Goal: Use online tool/utility: Utilize a website feature to perform a specific function

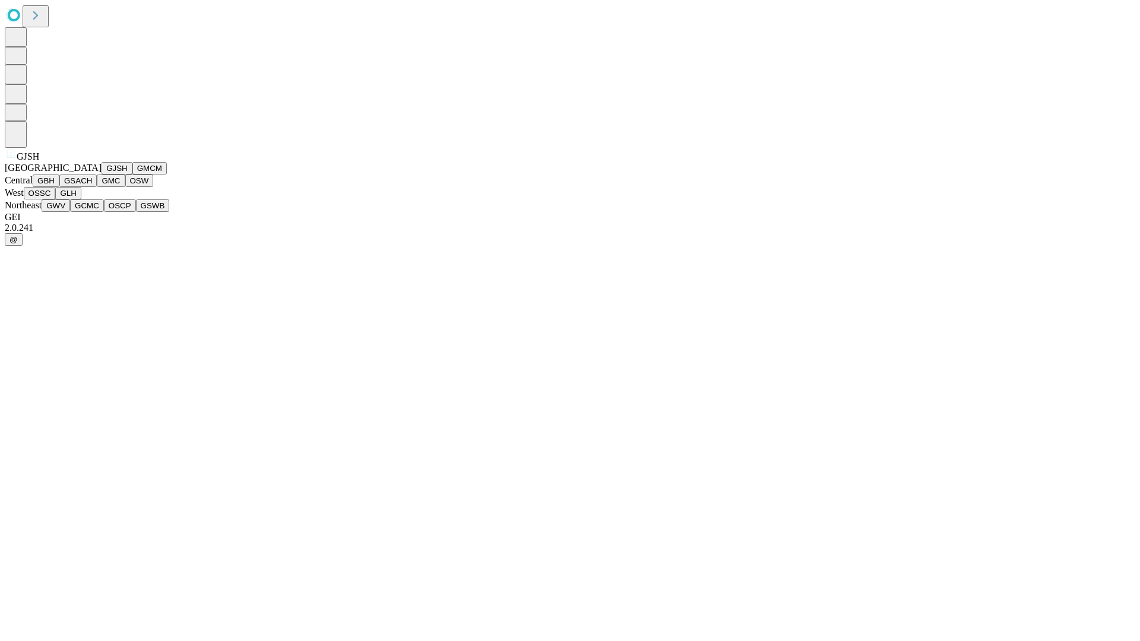
click at [102, 175] on button "GJSH" at bounding box center [117, 168] width 31 height 12
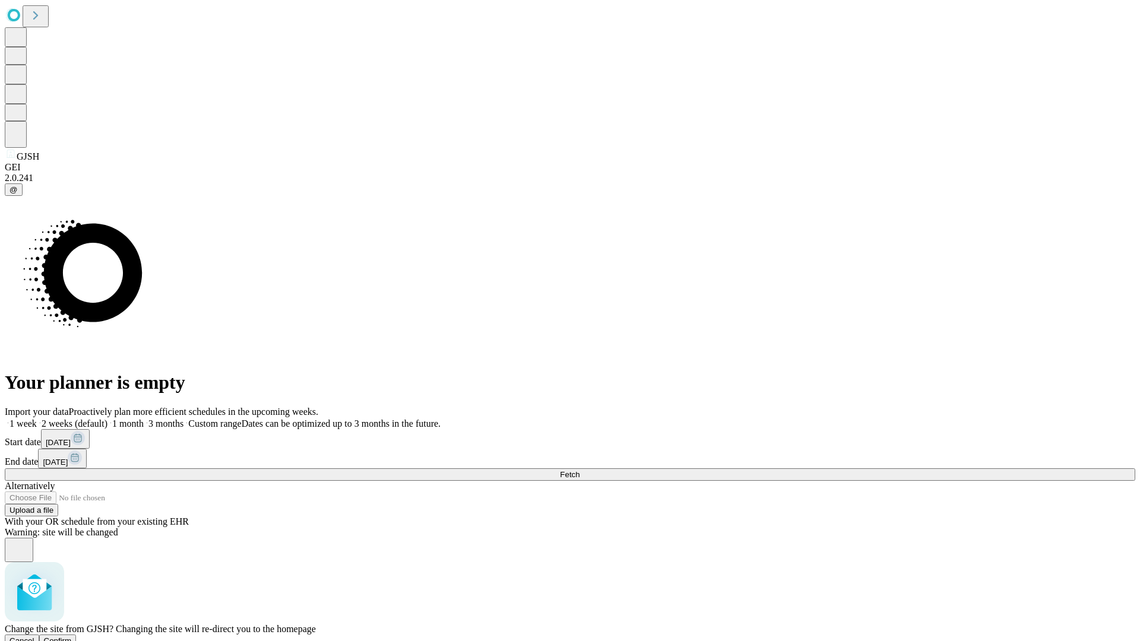
click at [72, 637] on span "Confirm" at bounding box center [58, 641] width 28 height 9
click at [107, 419] on label "2 weeks (default)" at bounding box center [72, 424] width 71 height 10
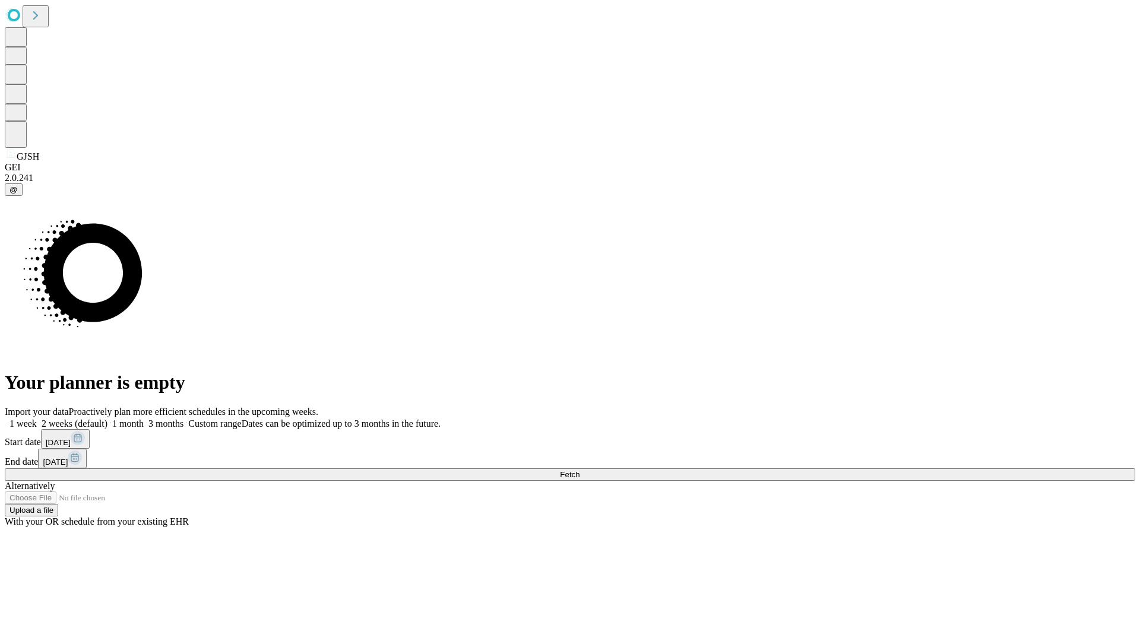
click at [580, 470] on span "Fetch" at bounding box center [570, 474] width 20 height 9
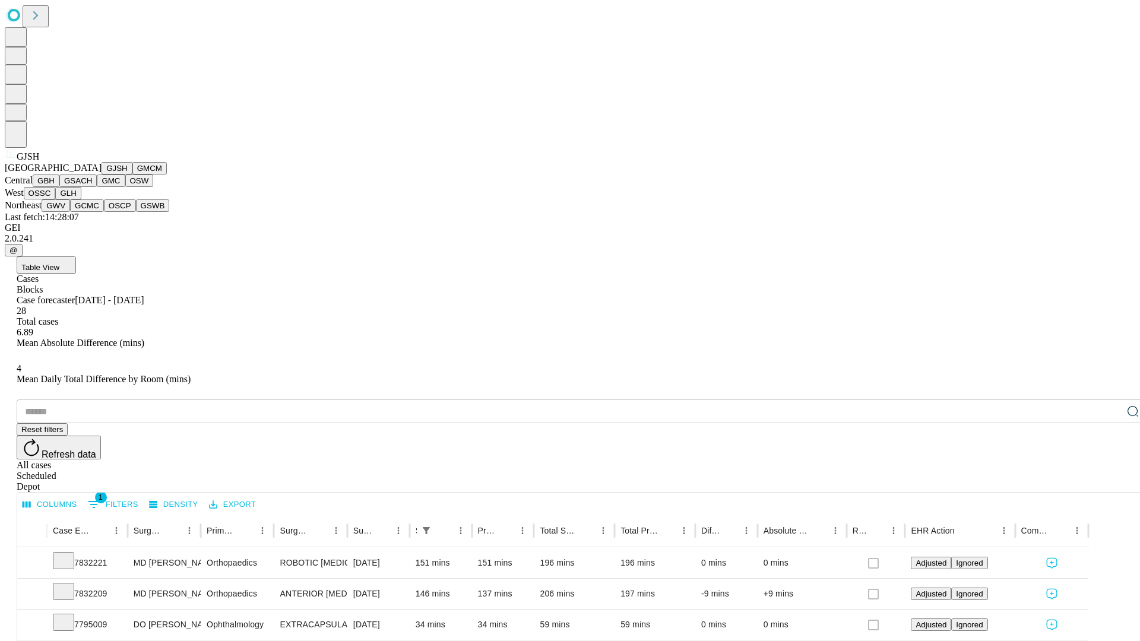
click at [132, 175] on button "GMCM" at bounding box center [149, 168] width 34 height 12
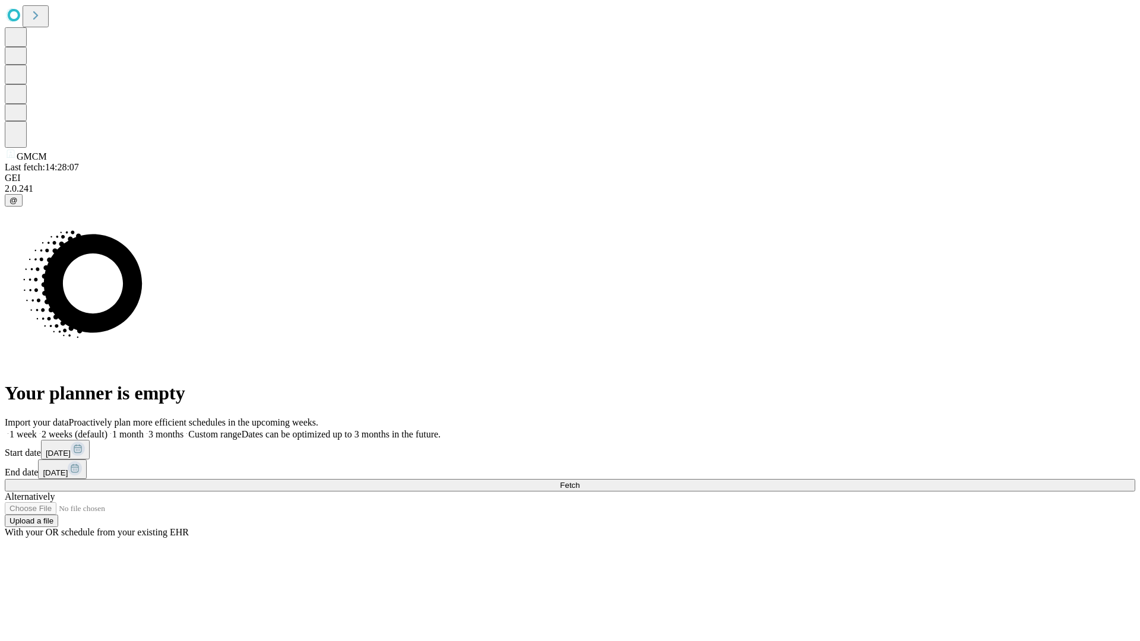
click at [107, 429] on label "2 weeks (default)" at bounding box center [72, 434] width 71 height 10
click at [580, 481] on span "Fetch" at bounding box center [570, 485] width 20 height 9
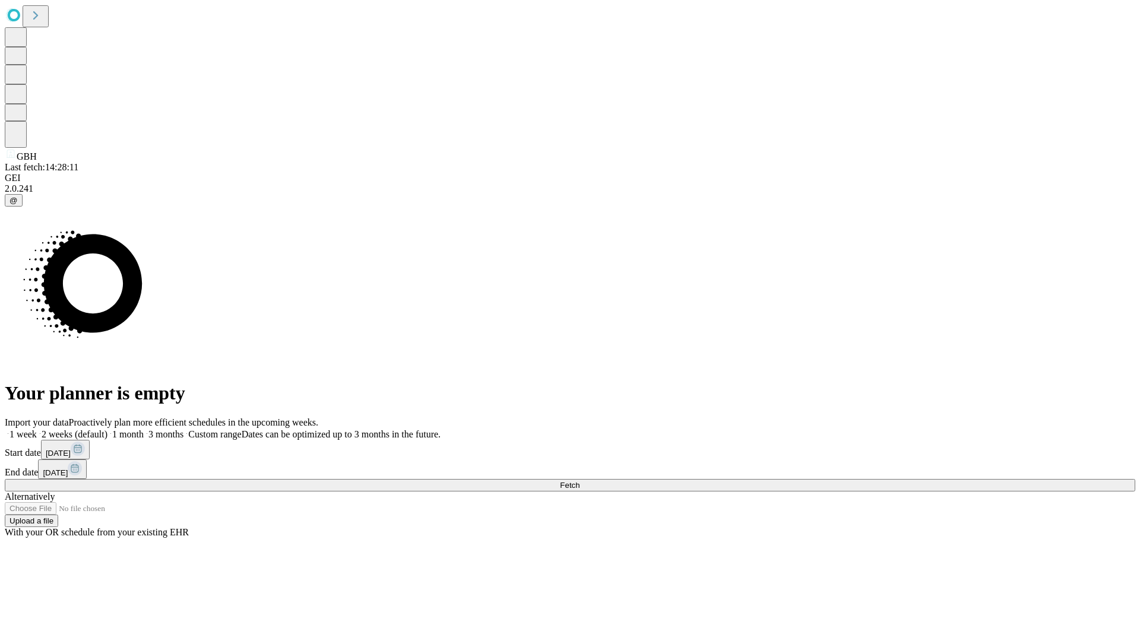
click at [107, 429] on label "2 weeks (default)" at bounding box center [72, 434] width 71 height 10
click at [580, 481] on span "Fetch" at bounding box center [570, 485] width 20 height 9
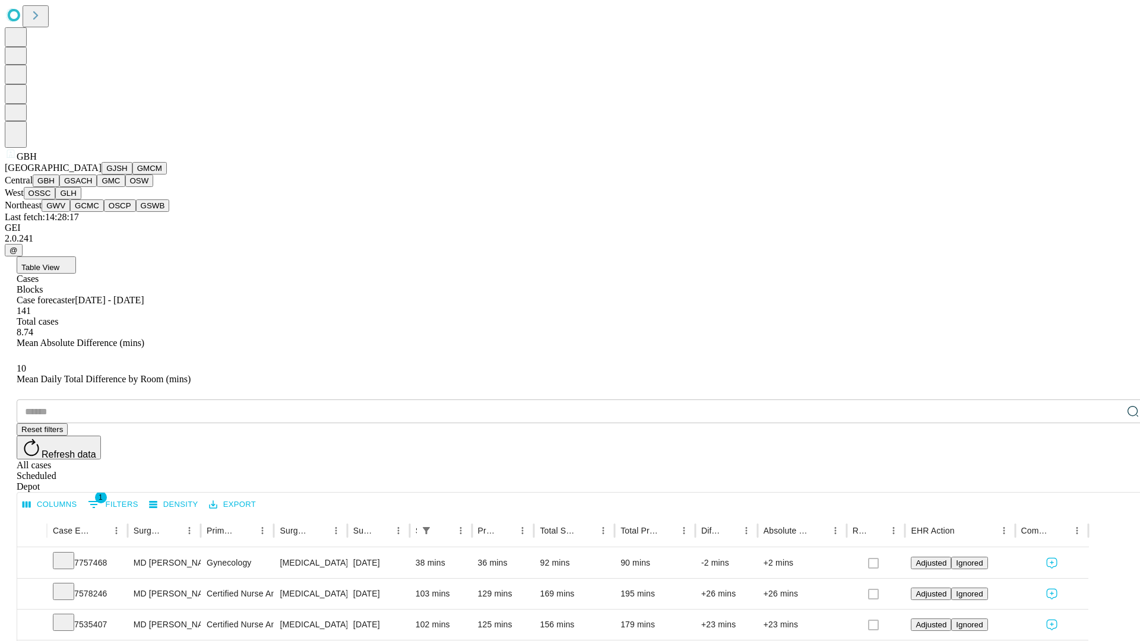
click at [92, 187] on button "GSACH" at bounding box center [77, 181] width 37 height 12
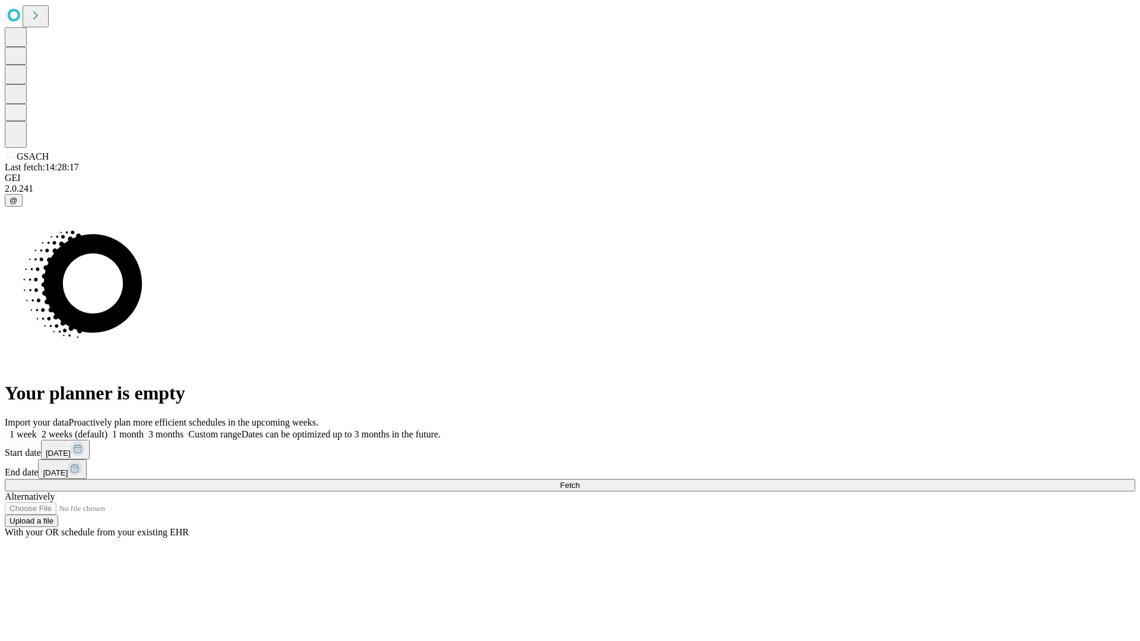
click at [107, 429] on label "2 weeks (default)" at bounding box center [72, 434] width 71 height 10
click at [580, 481] on span "Fetch" at bounding box center [570, 485] width 20 height 9
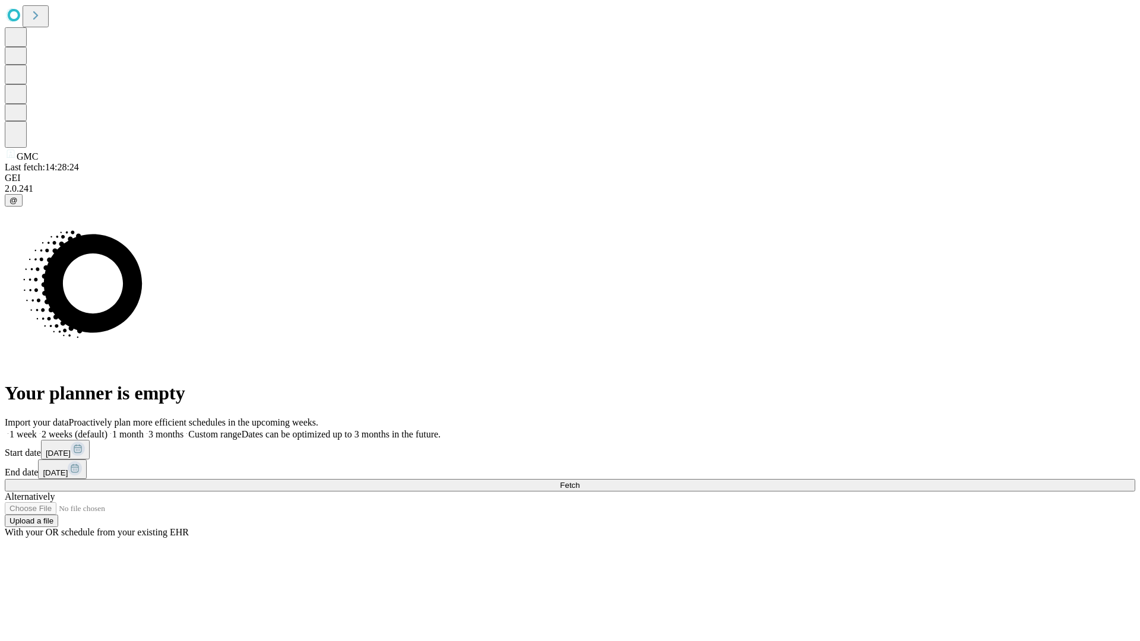
click at [107, 429] on label "2 weeks (default)" at bounding box center [72, 434] width 71 height 10
click at [580, 481] on span "Fetch" at bounding box center [570, 485] width 20 height 9
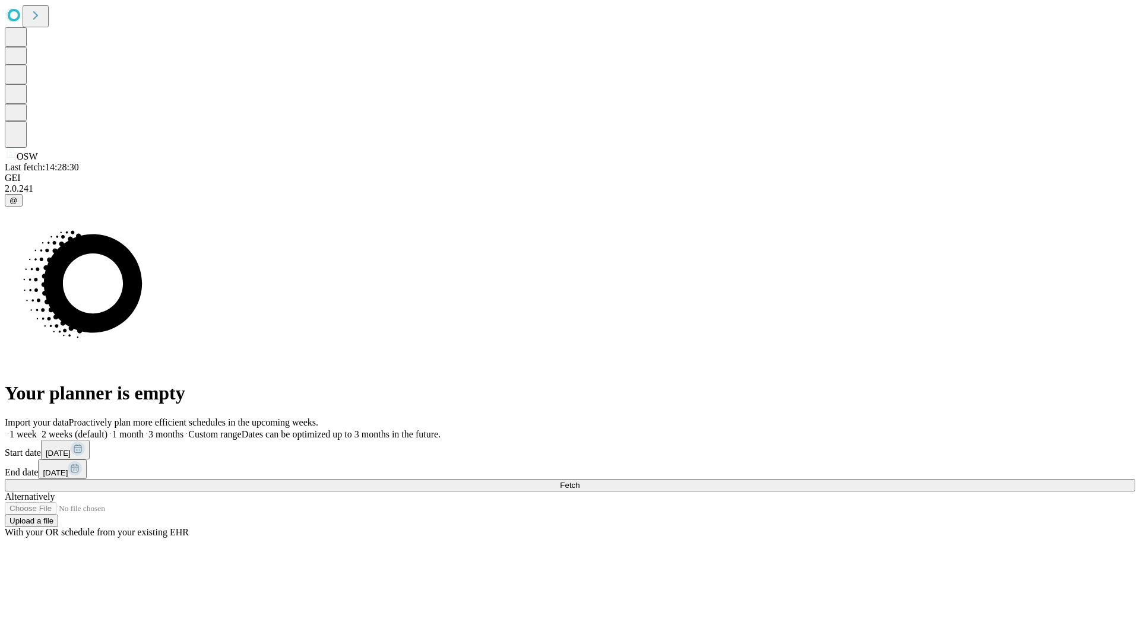
click at [107, 429] on label "2 weeks (default)" at bounding box center [72, 434] width 71 height 10
click at [580, 481] on span "Fetch" at bounding box center [570, 485] width 20 height 9
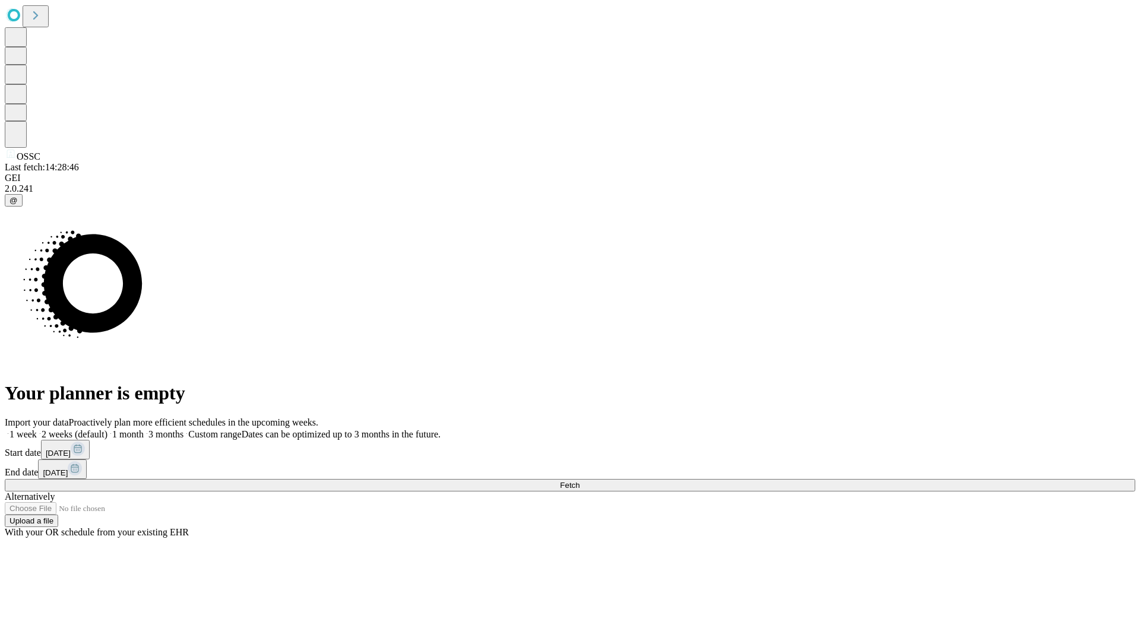
click at [107, 429] on label "2 weeks (default)" at bounding box center [72, 434] width 71 height 10
click at [580, 481] on span "Fetch" at bounding box center [570, 485] width 20 height 9
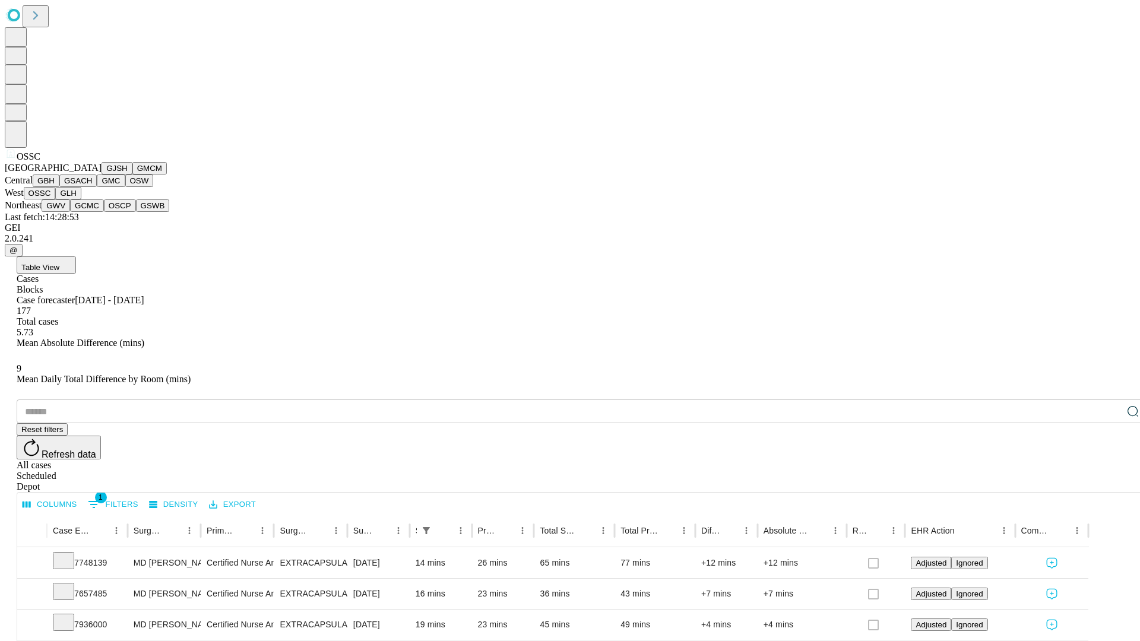
click at [81, 200] on button "GLH" at bounding box center [68, 193] width 26 height 12
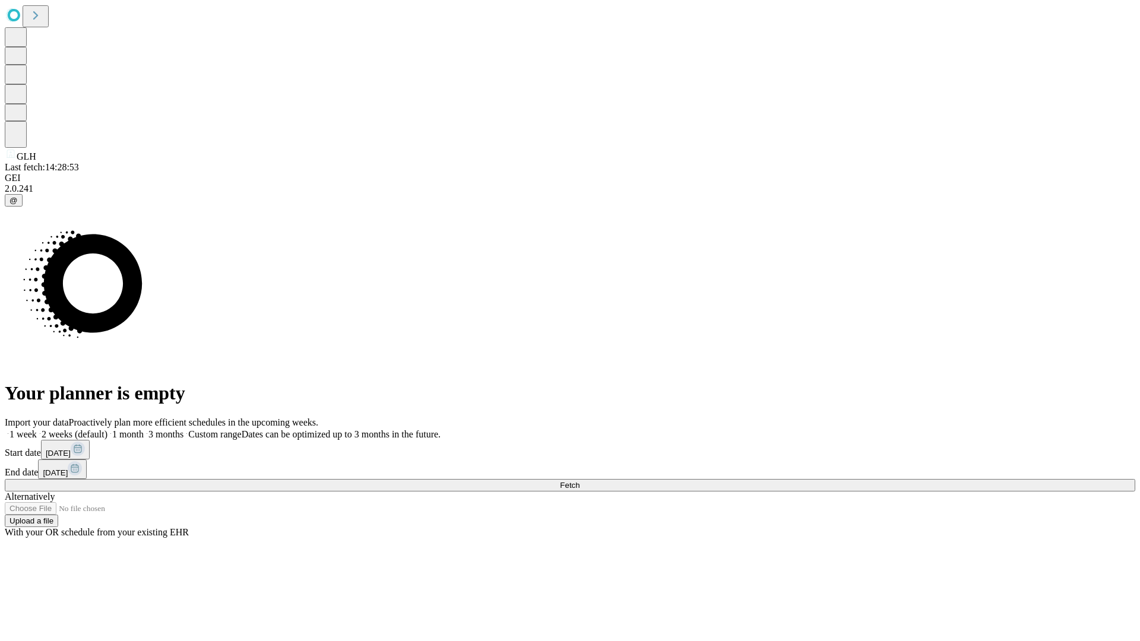
click at [580, 481] on span "Fetch" at bounding box center [570, 485] width 20 height 9
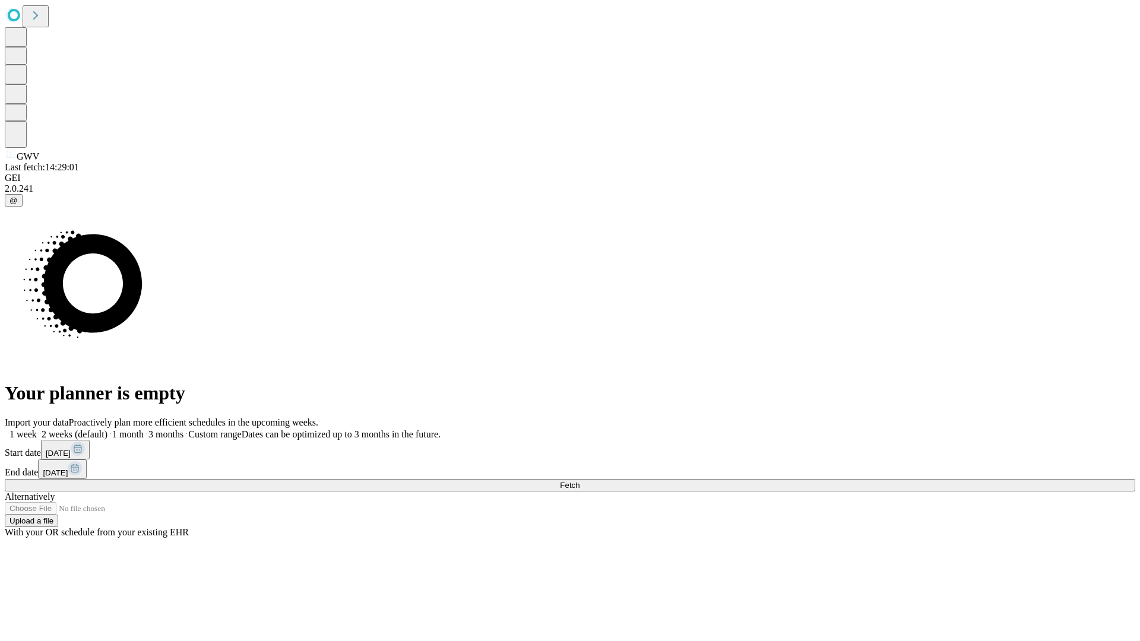
click at [107, 429] on label "2 weeks (default)" at bounding box center [72, 434] width 71 height 10
click at [580, 481] on span "Fetch" at bounding box center [570, 485] width 20 height 9
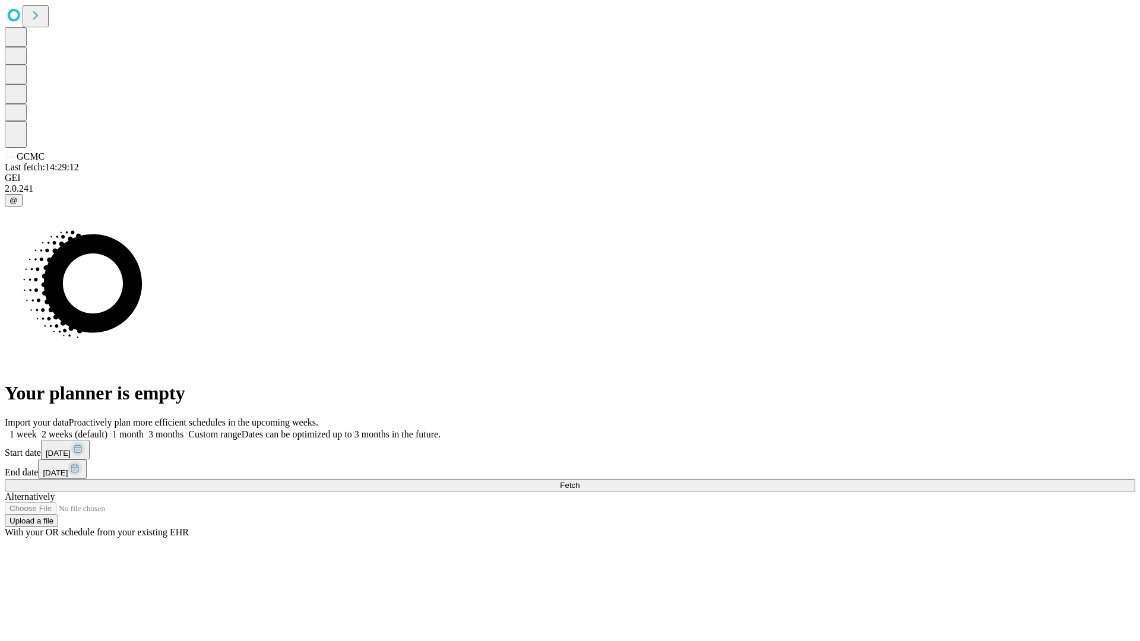
click at [107, 429] on label "2 weeks (default)" at bounding box center [72, 434] width 71 height 10
click at [580, 481] on span "Fetch" at bounding box center [570, 485] width 20 height 9
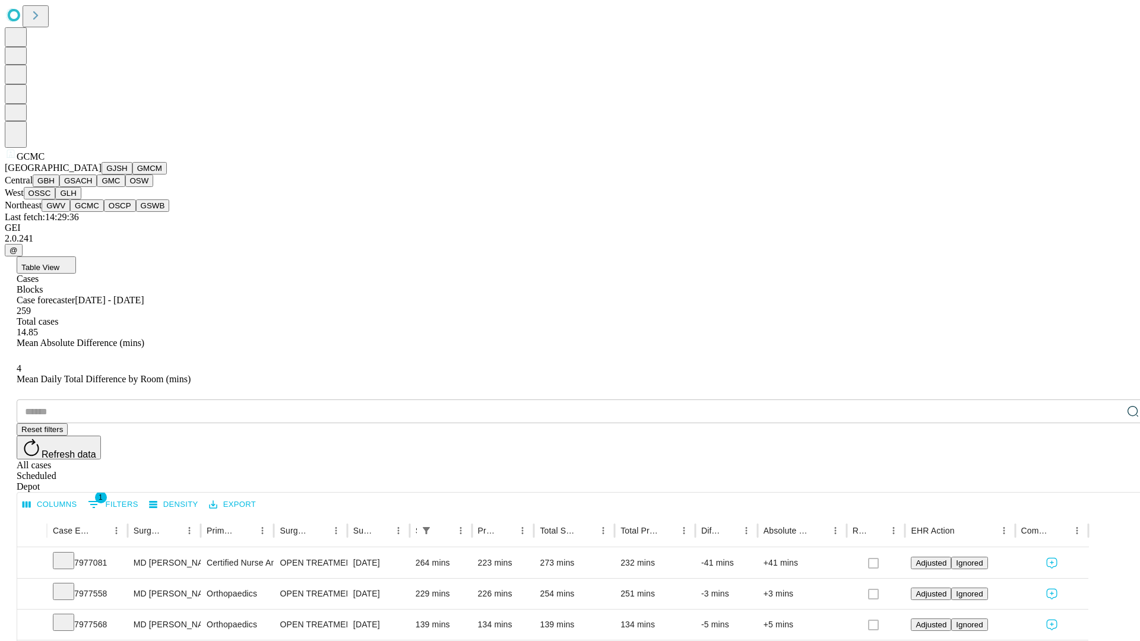
click at [104, 212] on button "OSCP" at bounding box center [120, 206] width 32 height 12
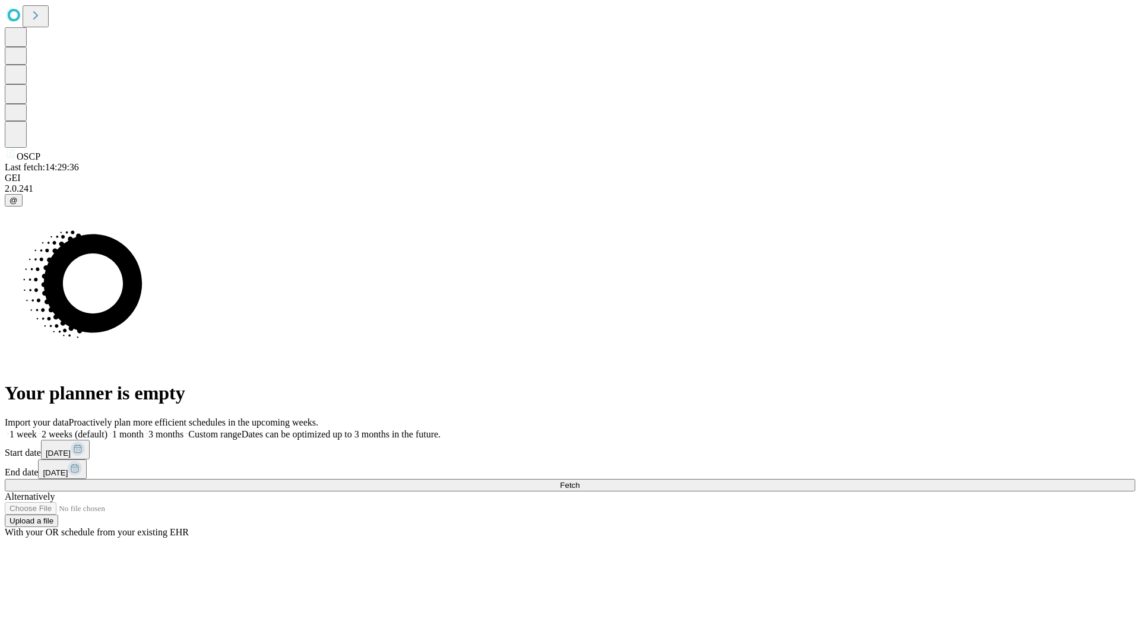
click at [107, 429] on label "2 weeks (default)" at bounding box center [72, 434] width 71 height 10
click at [580, 481] on span "Fetch" at bounding box center [570, 485] width 20 height 9
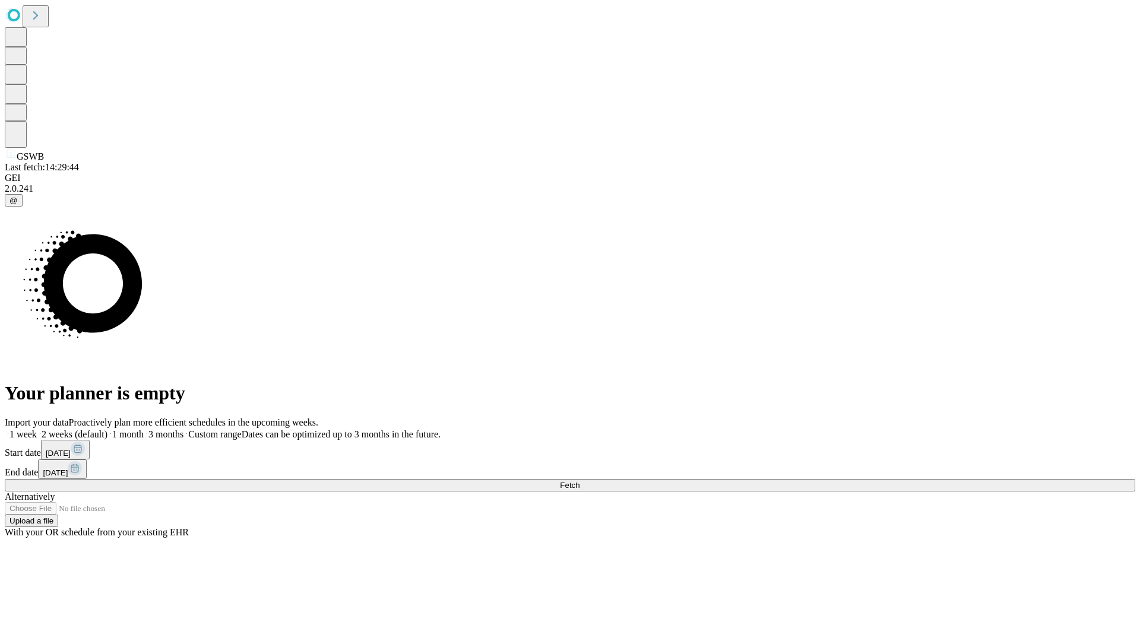
click at [107, 429] on label "2 weeks (default)" at bounding box center [72, 434] width 71 height 10
click at [580, 481] on span "Fetch" at bounding box center [570, 485] width 20 height 9
